Goal: Information Seeking & Learning: Learn about a topic

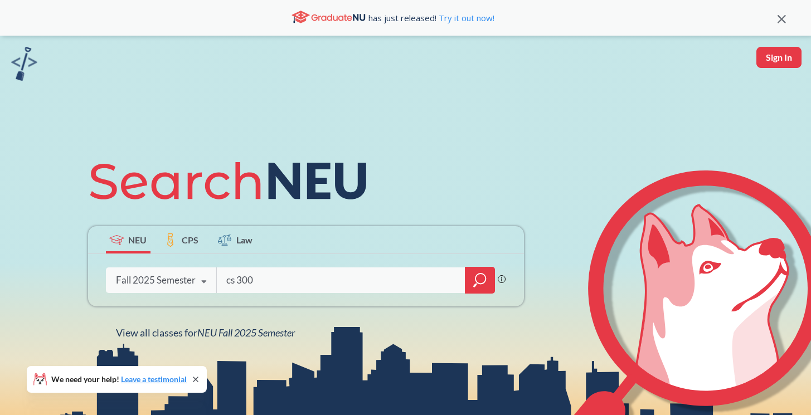
type input "cs 3001"
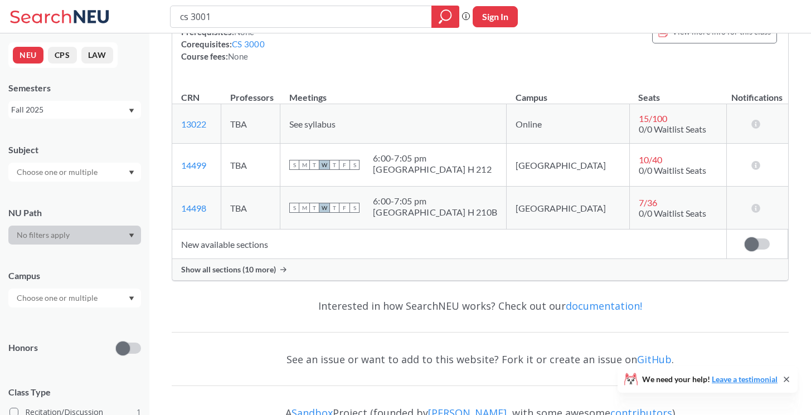
scroll to position [115, 0]
click at [240, 269] on span "Show all sections (10 more)" at bounding box center [228, 269] width 95 height 10
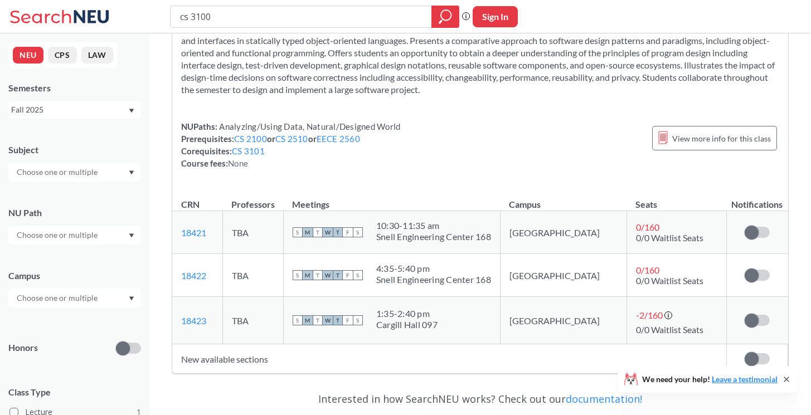
scroll to position [23, 0]
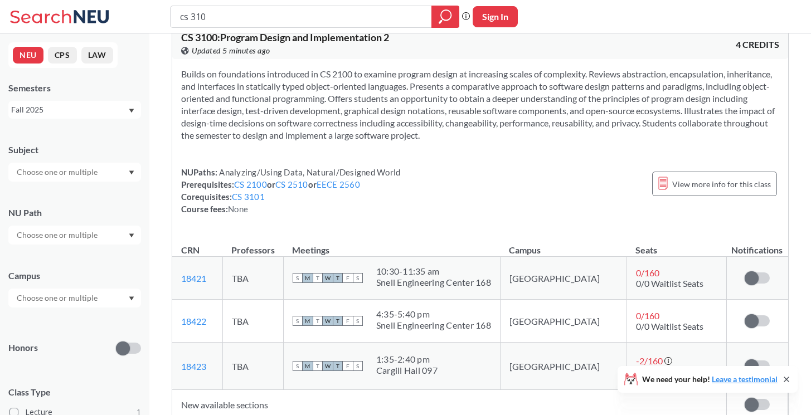
type input "cs 3101"
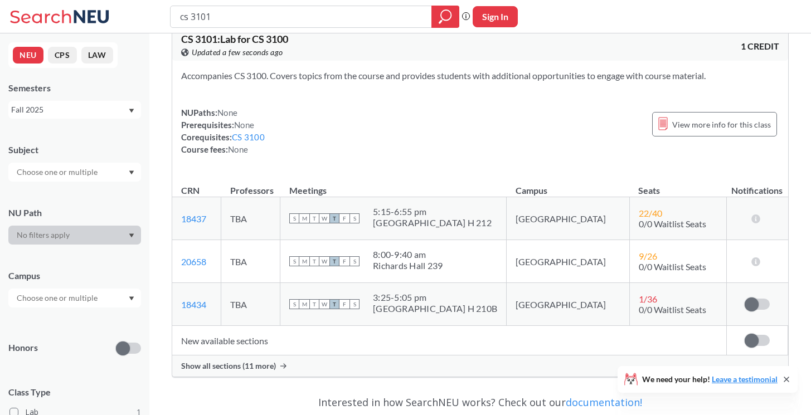
scroll to position [23, 0]
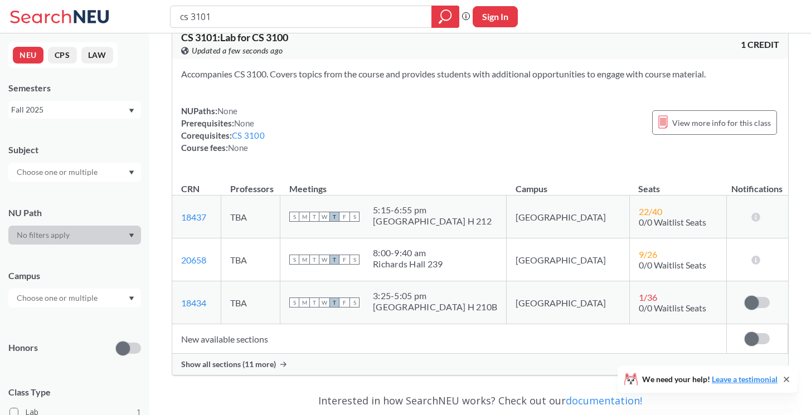
click at [258, 344] on td "New available sections" at bounding box center [449, 339] width 554 height 30
click at [257, 362] on span "Show all sections (11 more)" at bounding box center [228, 364] width 95 height 10
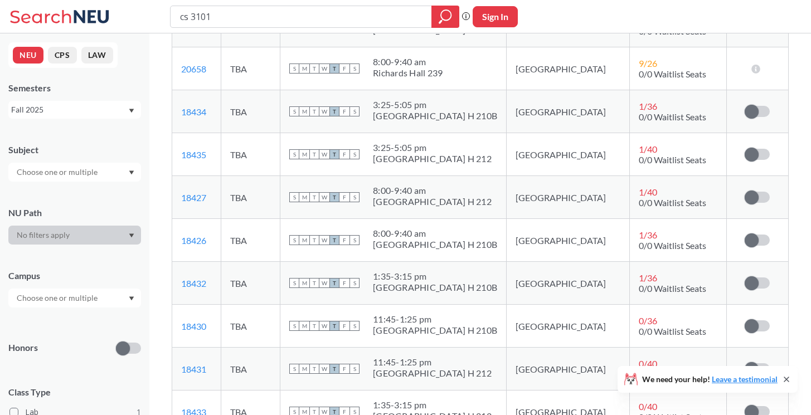
scroll to position [216, 0]
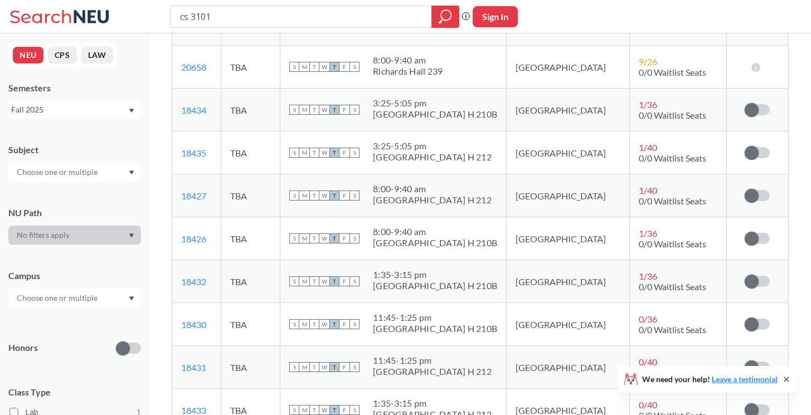
click at [452, 320] on div "11:45 - 1:25 pm" at bounding box center [435, 317] width 124 height 11
click at [629, 325] on td "0 / 36 0/0 Waitlist Seats" at bounding box center [677, 324] width 97 height 43
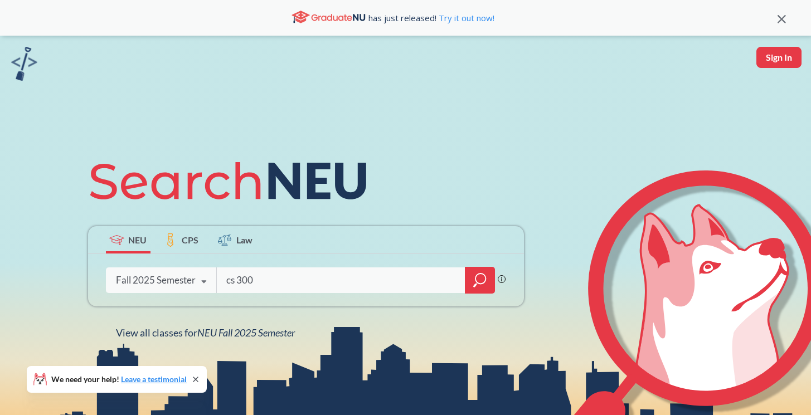
type input "cs 3001"
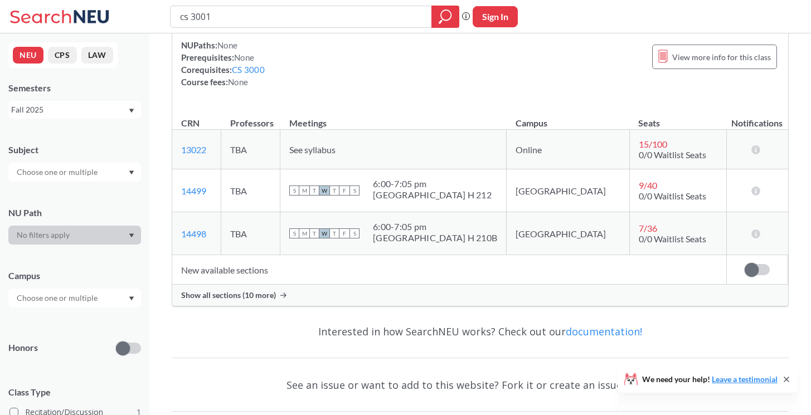
scroll to position [95, 0]
